Goal: Check status: Verify the current state of an ongoing process or item

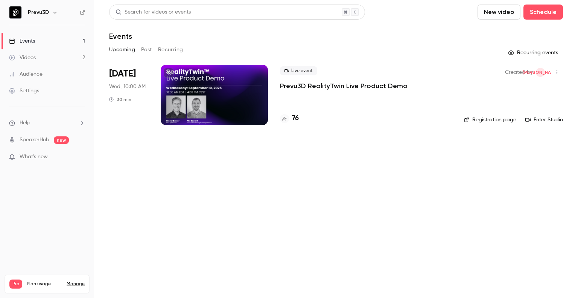
click at [314, 87] on p "Prevu3D RealityTwin Live Product Demo" at bounding box center [344, 85] width 128 height 9
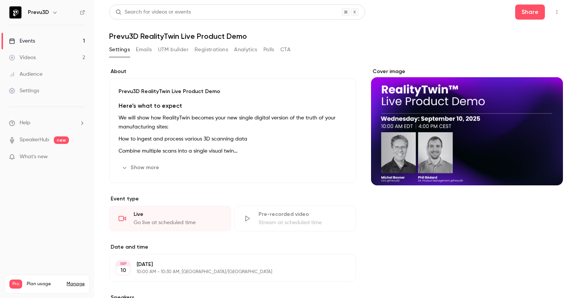
click at [208, 47] on button "Registrations" at bounding box center [212, 50] width 34 height 12
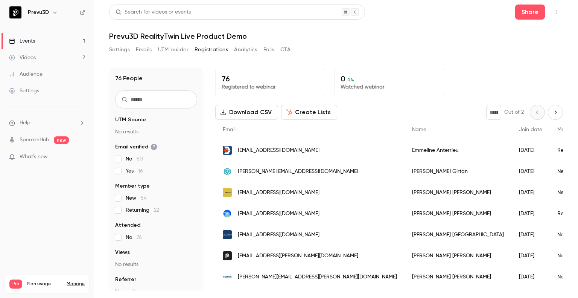
click at [138, 99] on input "text" at bounding box center [156, 99] width 82 height 18
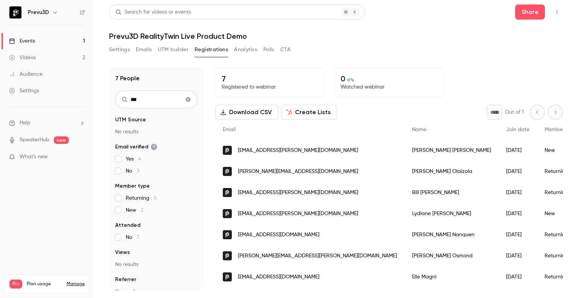
scroll to position [2, 0]
type input "***"
click at [185, 99] on icon "Clear search" at bounding box center [188, 99] width 6 height 5
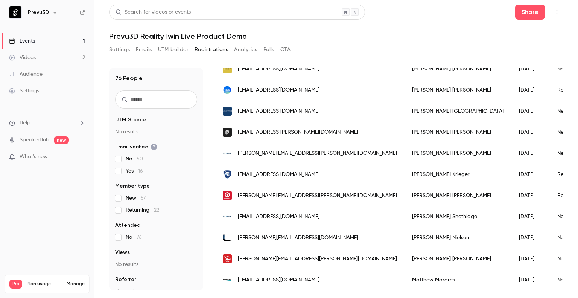
scroll to position [5, 0]
